Goal: Task Accomplishment & Management: Manage account settings

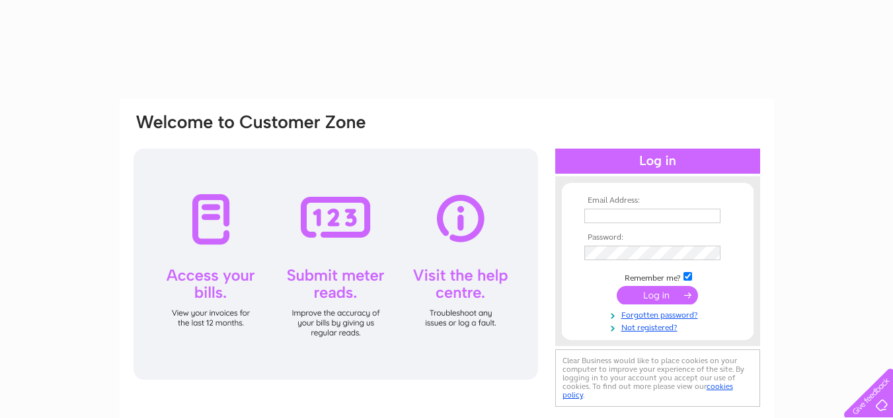
click at [670, 325] on link "Not registered?" at bounding box center [659, 327] width 150 height 13
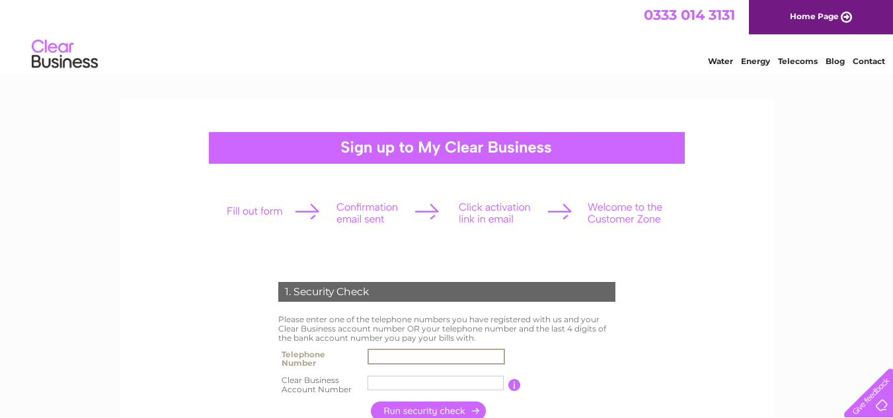
click at [410, 358] on input "text" at bounding box center [435, 357] width 137 height 16
type input "07428836107"
click at [420, 383] on input "text" at bounding box center [435, 383] width 136 height 15
paste input "30326049"
type input "30326049"
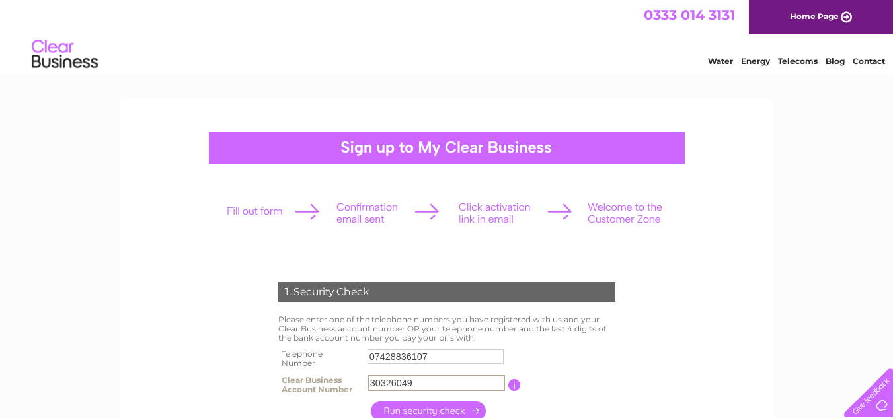
click at [395, 408] on input "button" at bounding box center [429, 411] width 116 height 19
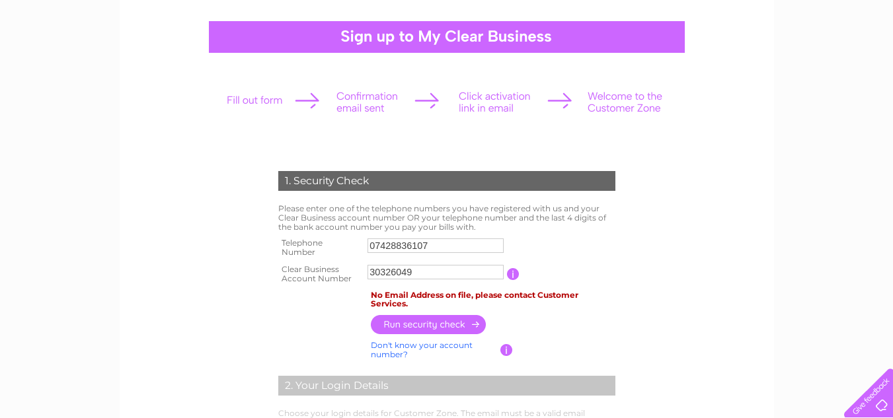
scroll to position [132, 0]
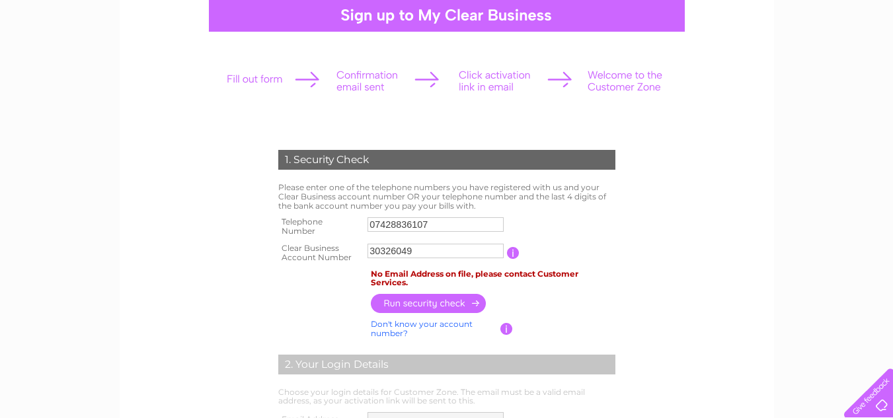
click at [399, 328] on link "Don't know your account number?" at bounding box center [422, 328] width 102 height 19
click at [377, 250] on input "text" at bounding box center [375, 251] width 17 height 15
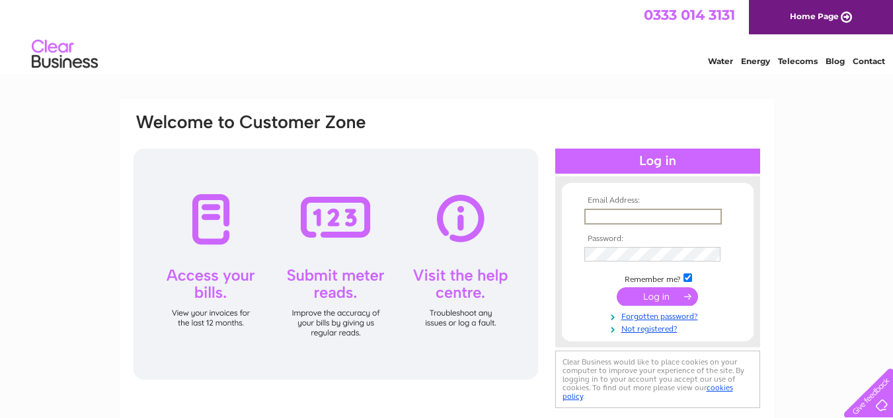
click at [623, 216] on input "text" at bounding box center [652, 217] width 137 height 16
click at [642, 328] on link "Not registered?" at bounding box center [659, 327] width 150 height 13
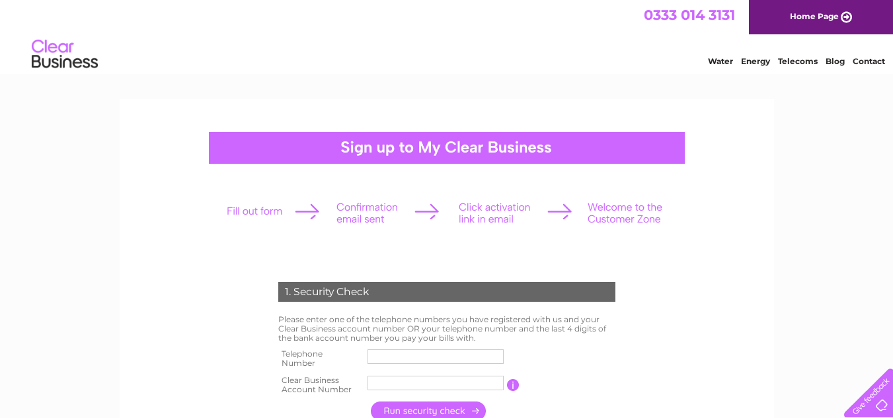
click at [412, 354] on input "text" at bounding box center [435, 357] width 136 height 15
type input "07428836107"
click at [453, 385] on input "text" at bounding box center [435, 383] width 136 height 15
paste input "30326049"
click at [434, 402] on input "button" at bounding box center [429, 411] width 116 height 19
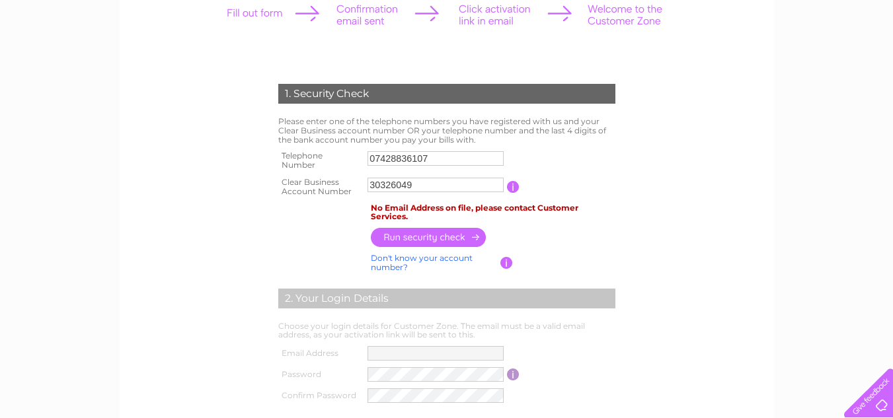
scroll to position [132, 0]
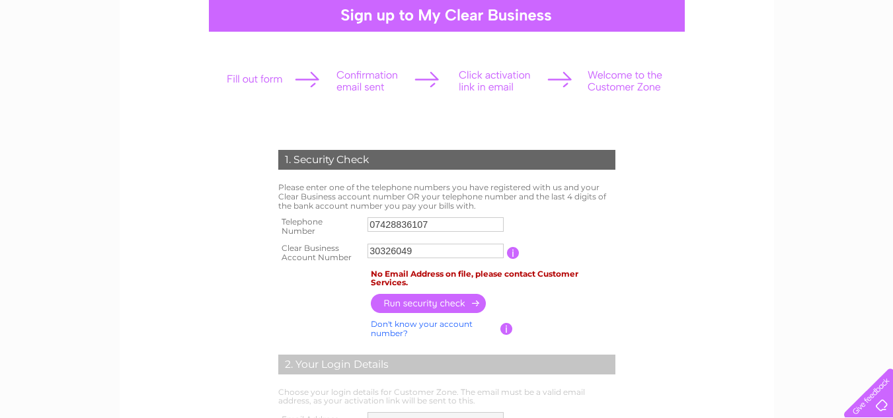
click at [446, 299] on input "button" at bounding box center [429, 303] width 116 height 19
click at [519, 254] on input "button" at bounding box center [513, 253] width 13 height 12
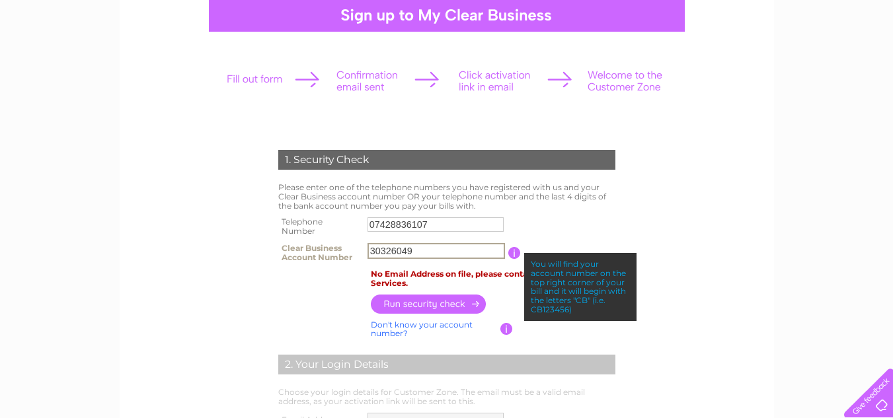
click at [368, 251] on input "30326049" at bounding box center [435, 251] width 137 height 16
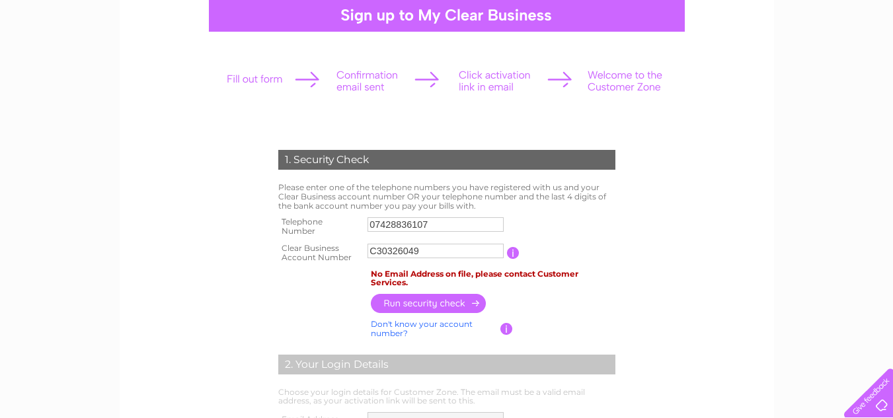
click at [426, 303] on input "button" at bounding box center [429, 303] width 116 height 19
drag, startPoint x: 374, startPoint y: 249, endPoint x: 381, endPoint y: 254, distance: 8.1
click at [375, 250] on input "C30326049" at bounding box center [435, 251] width 136 height 15
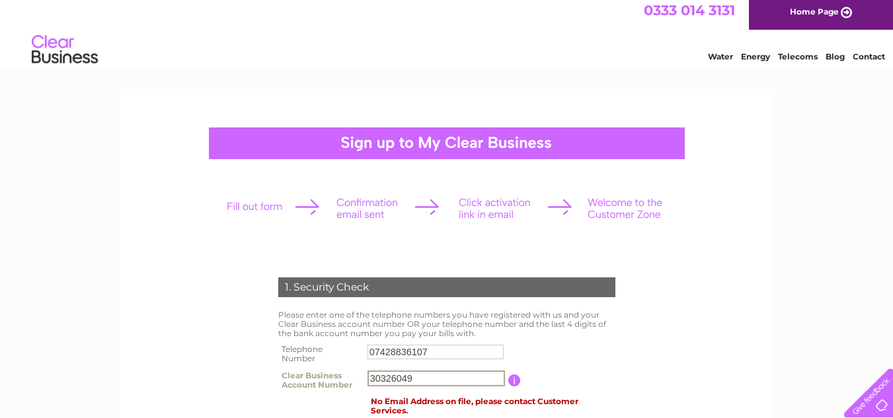
scroll to position [0, 0]
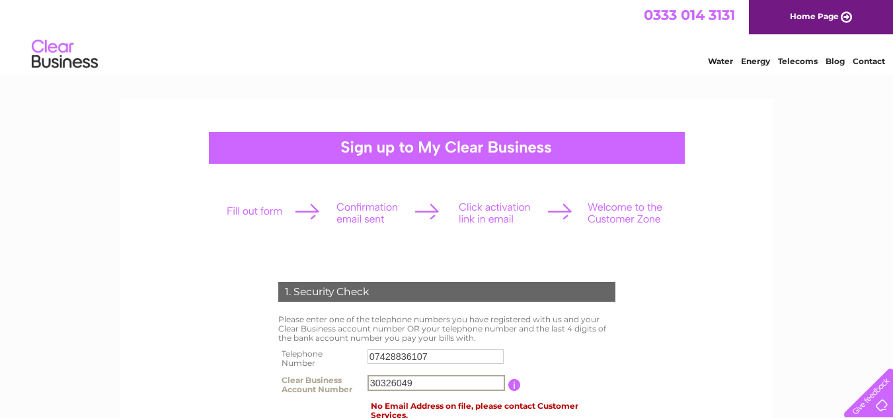
type input "30326049"
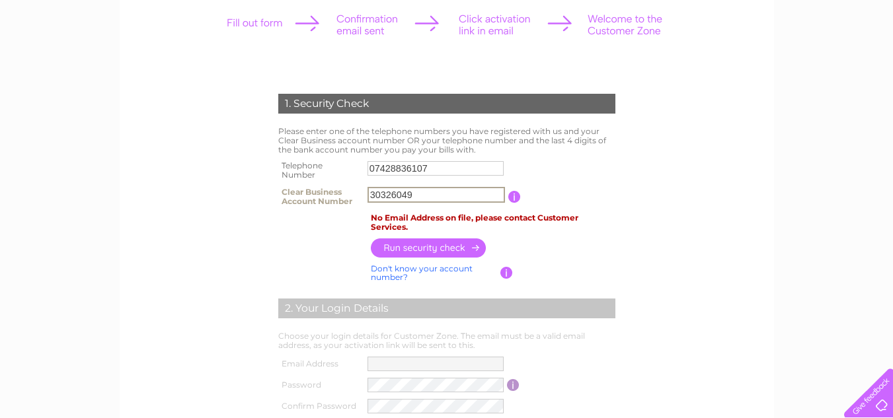
scroll to position [198, 0]
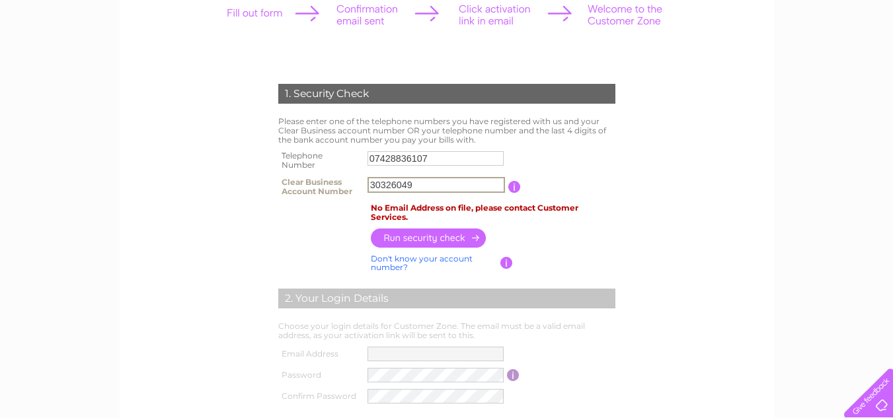
click at [442, 229] on input "button" at bounding box center [429, 238] width 116 height 19
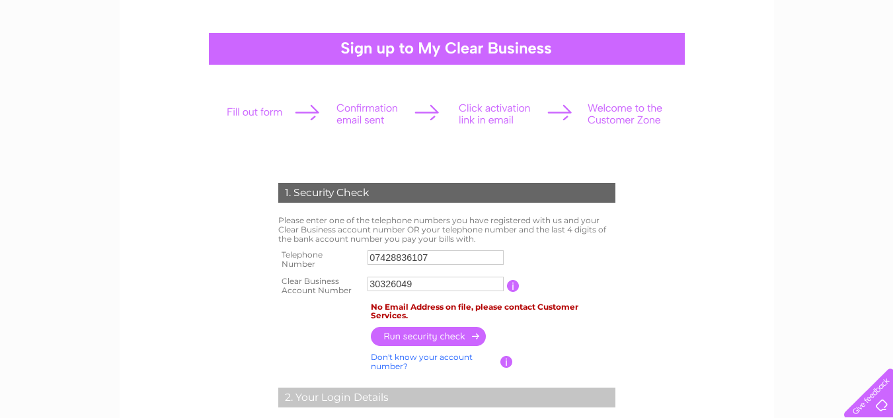
scroll to position [0, 0]
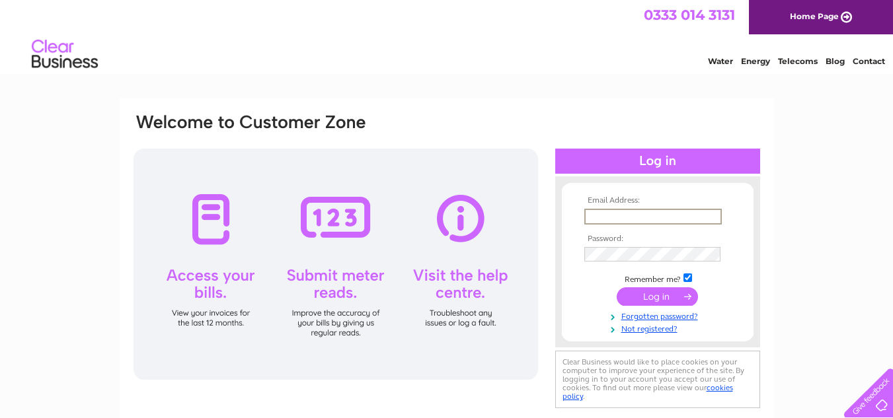
click at [671, 217] on input "text" at bounding box center [652, 217] width 137 height 16
type input "[EMAIL_ADDRESS][DOMAIN_NAME]"
click at [662, 315] on link "Forgotten password?" at bounding box center [659, 314] width 150 height 13
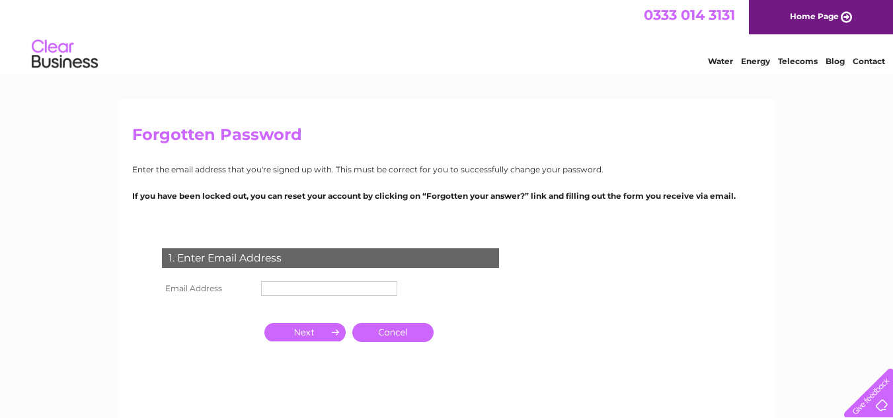
click at [286, 282] on input "text" at bounding box center [329, 289] width 136 height 15
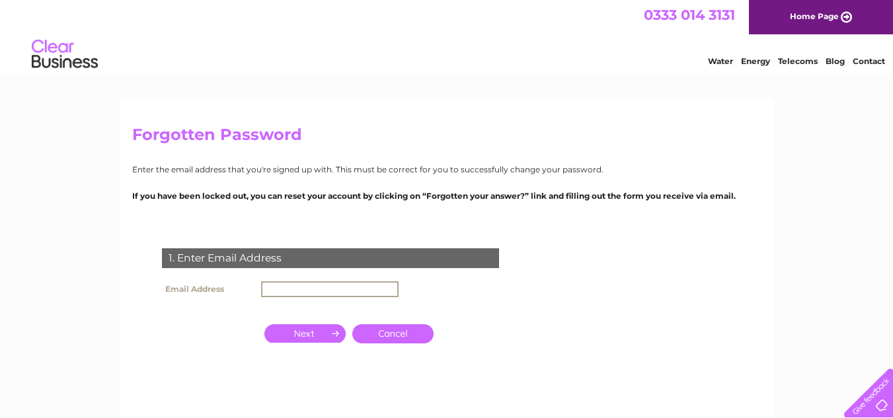
paste input "[EMAIL_ADDRESS][DOMAIN_NAME]"
type input "[EMAIL_ADDRESS][DOMAIN_NAME]"
drag, startPoint x: 357, startPoint y: 274, endPoint x: 356, endPoint y: 281, distance: 7.4
click at [356, 278] on div "1. Enter Email Address Email Address kuldipdosanjh260@gmail.com Cancel" at bounding box center [333, 321] width 402 height 172
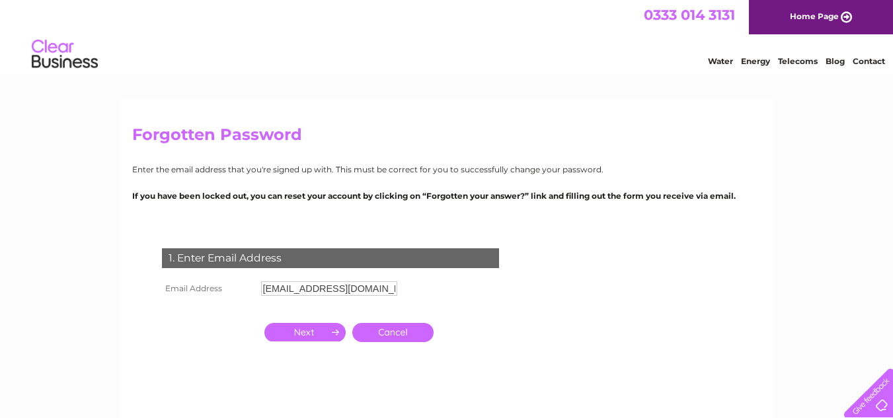
drag, startPoint x: 353, startPoint y: 301, endPoint x: 356, endPoint y: 321, distance: 20.0
click at [353, 316] on tbody "Email Address kuldipdosanjh260@gmail.com" at bounding box center [280, 297] width 242 height 38
click at [324, 331] on input "button" at bounding box center [304, 332] width 81 height 19
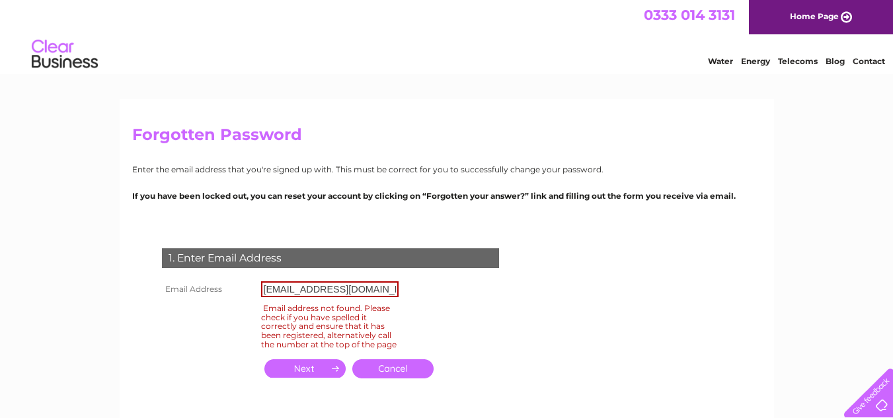
click at [278, 370] on input "button" at bounding box center [304, 369] width 81 height 19
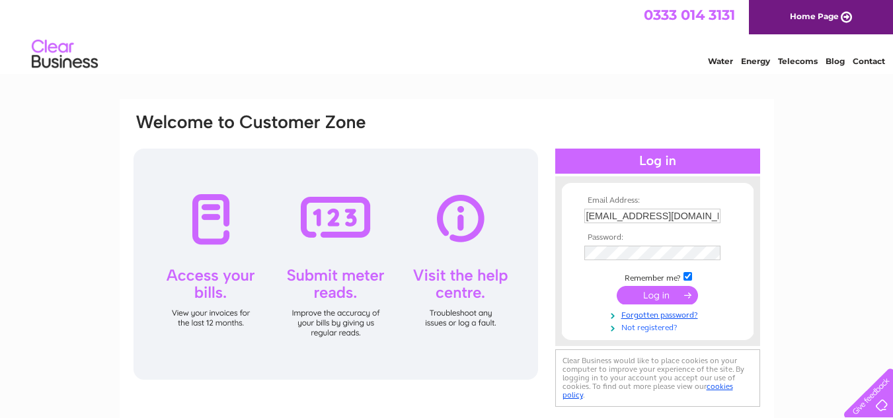
click at [644, 323] on link "Not registered?" at bounding box center [659, 327] width 150 height 13
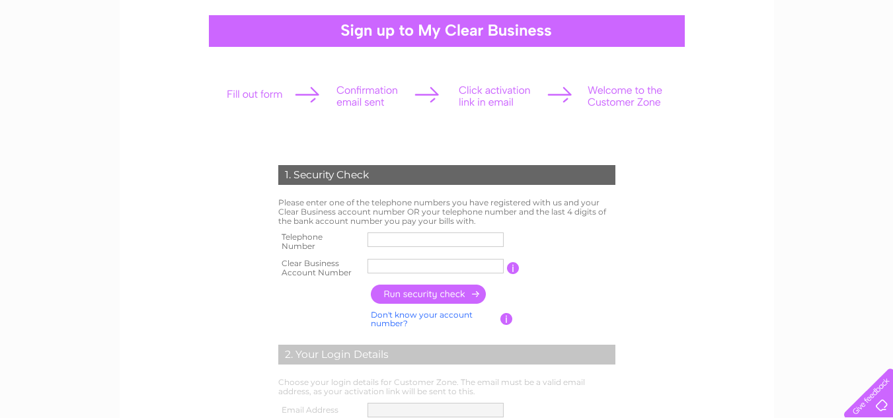
scroll to position [132, 0]
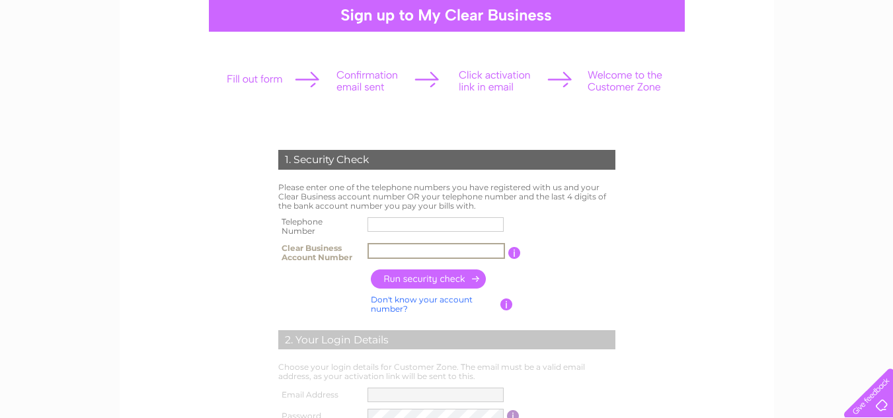
click at [412, 247] on input "text" at bounding box center [435, 251] width 137 height 16
click at [427, 227] on input "text" at bounding box center [435, 224] width 136 height 15
click at [510, 260] on td at bounding box center [514, 253] width 13 height 26
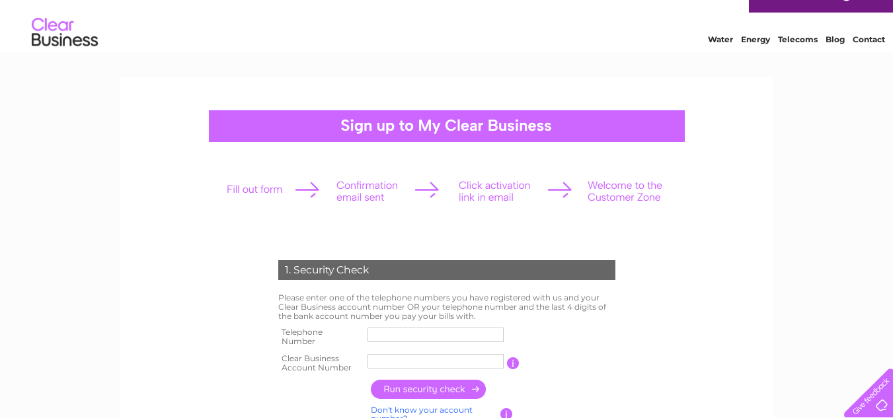
scroll to position [0, 0]
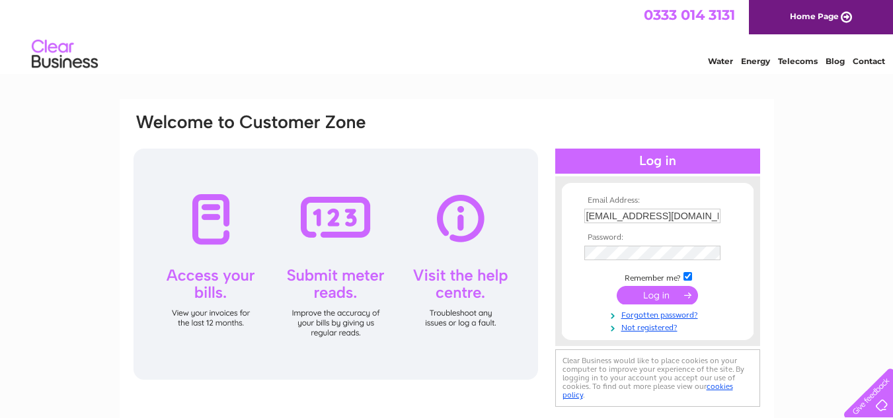
click at [862, 59] on link "Contact" at bounding box center [869, 61] width 32 height 10
click at [856, 410] on div at bounding box center [866, 390] width 54 height 54
